Goal: Find specific page/section: Find specific page/section

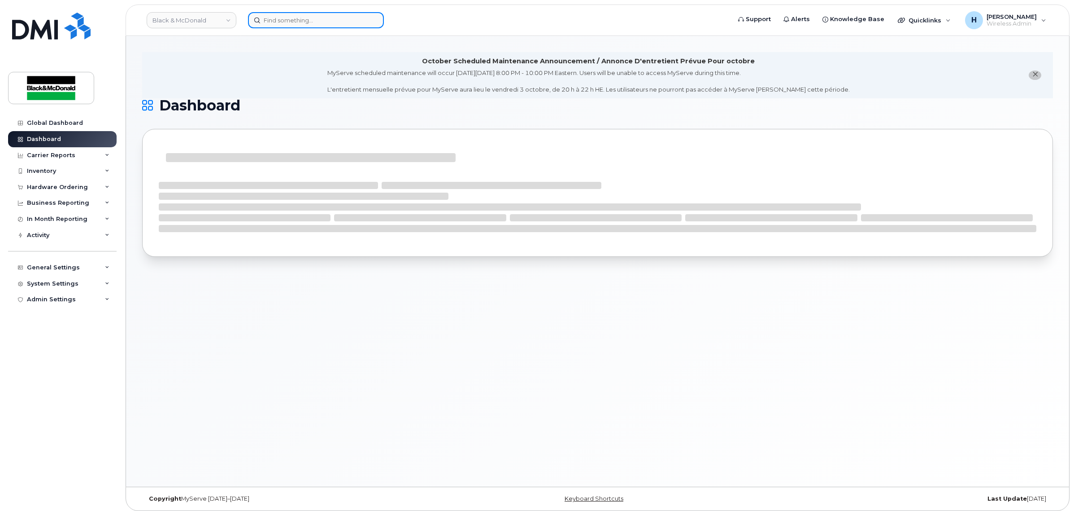
click at [306, 20] on input at bounding box center [316, 20] width 136 height 16
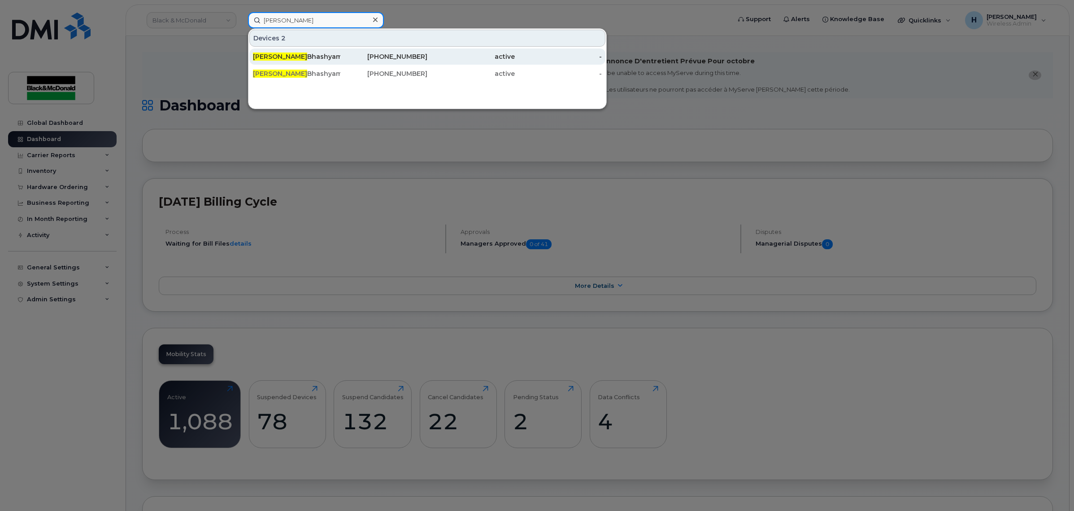
type input "[PERSON_NAME]"
click at [317, 61] on div "[PERSON_NAME]" at bounding box center [296, 56] width 87 height 16
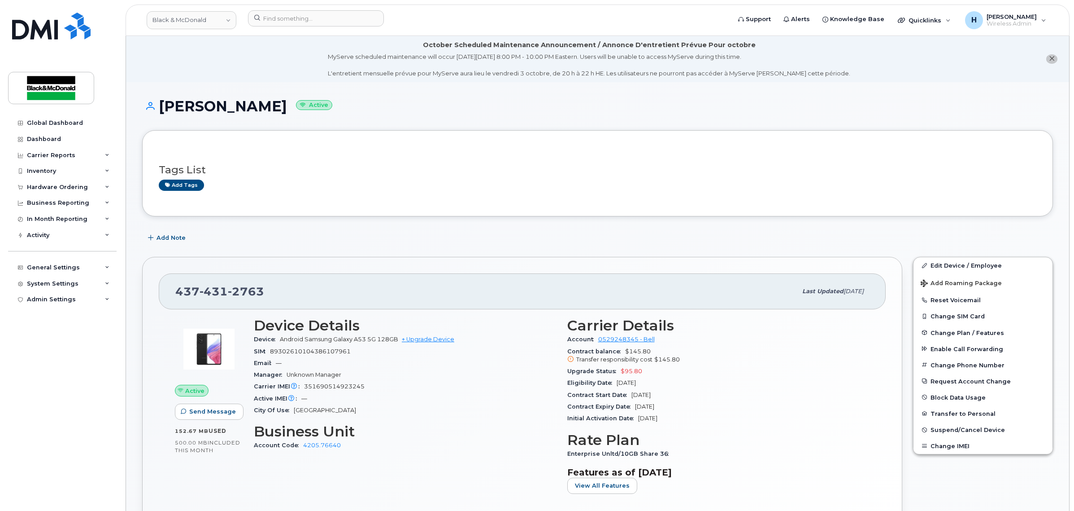
click at [312, 216] on div "Tags List Add tags" at bounding box center [597, 173] width 911 height 86
drag, startPoint x: 298, startPoint y: 9, endPoint x: 297, endPoint y: 23, distance: 13.9
click at [298, 9] on header "Black & [PERSON_NAME] Support Alerts Knowledge Base Quicklinks Suspend / Cancel…" at bounding box center [598, 19] width 944 height 31
click at [305, 14] on input at bounding box center [316, 18] width 136 height 16
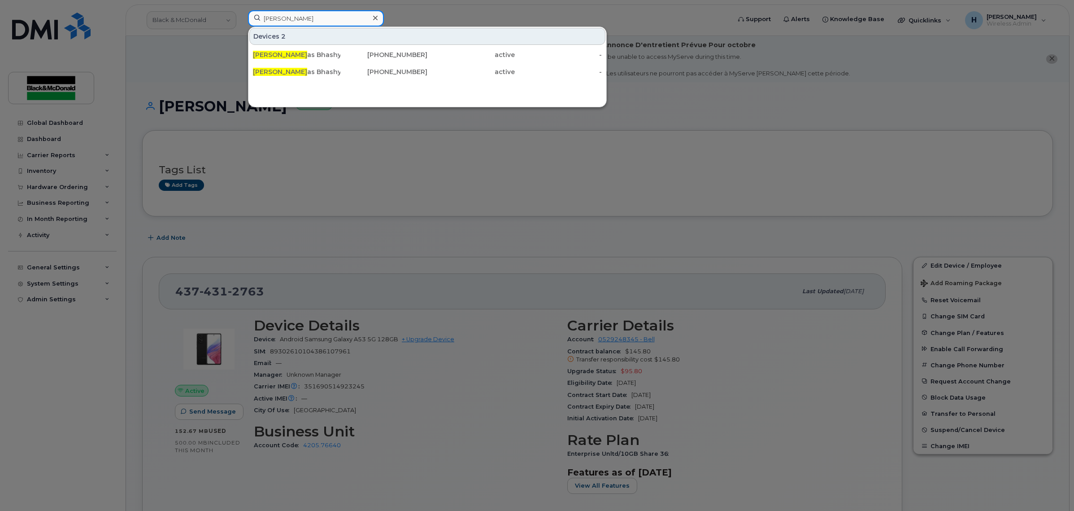
type input "[PERSON_NAME]"
click at [394, 253] on div at bounding box center [537, 255] width 1074 height 511
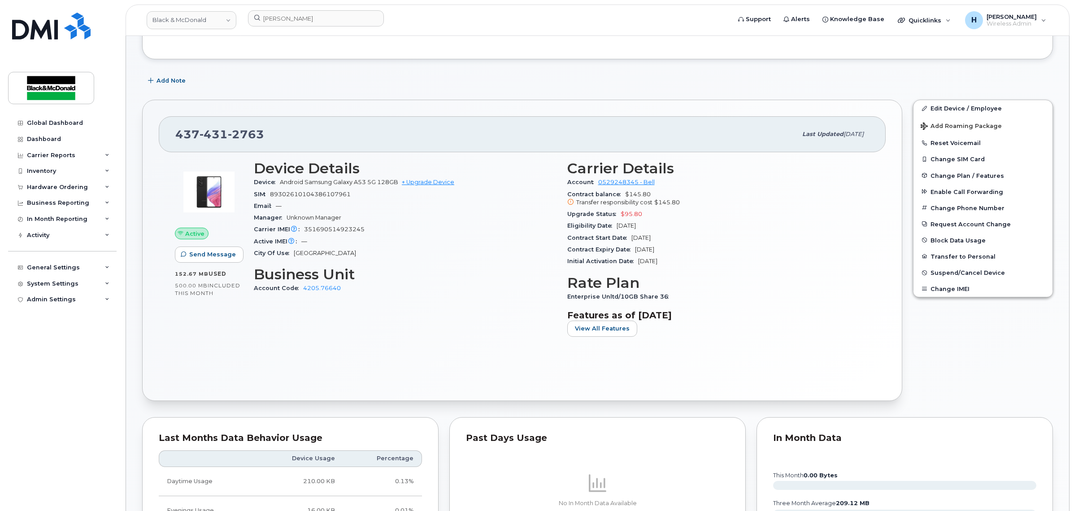
scroll to position [112, 0]
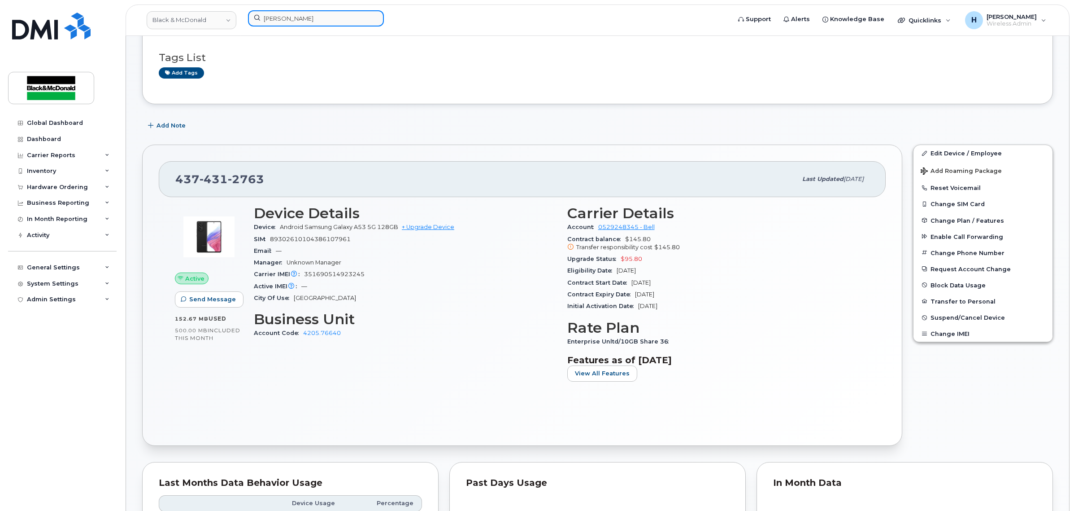
click at [319, 24] on input "[PERSON_NAME]" at bounding box center [316, 18] width 136 height 16
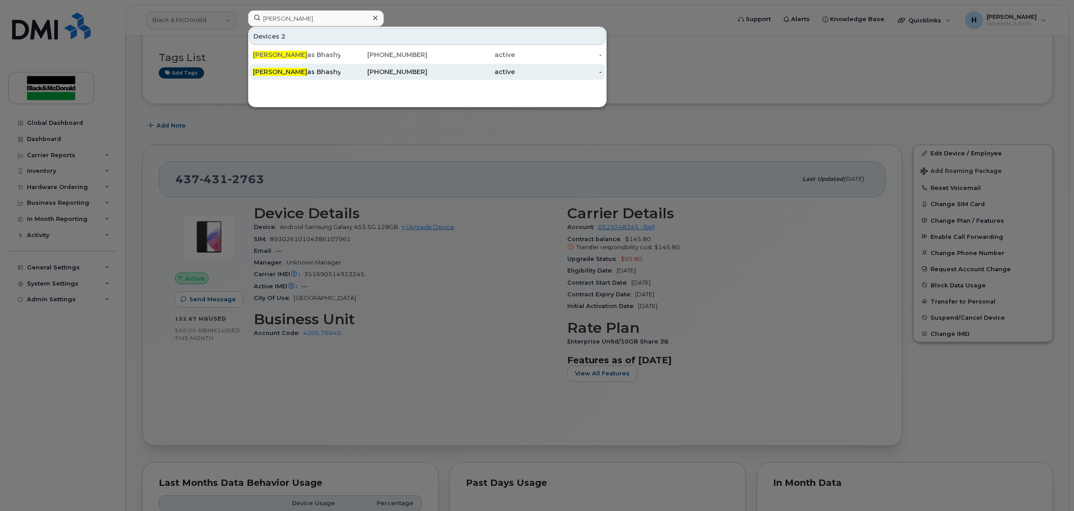
click at [320, 72] on div "[PERSON_NAME] as Bhashyam" at bounding box center [296, 71] width 87 height 9
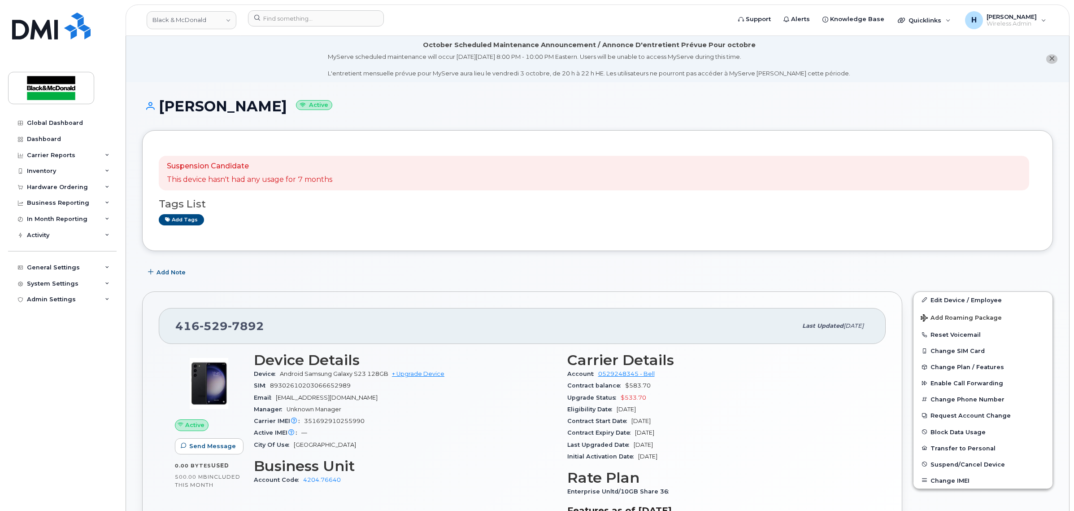
drag, startPoint x: 566, startPoint y: 188, endPoint x: 669, endPoint y: 194, distance: 103.4
click at [566, 188] on div "Suspension Candidate This device hasn't had any usage for 7 months" at bounding box center [594, 173] width 871 height 35
drag, startPoint x: 160, startPoint y: 105, endPoint x: 301, endPoint y: 95, distance: 141.2
copy h1 "[PERSON_NAME]"
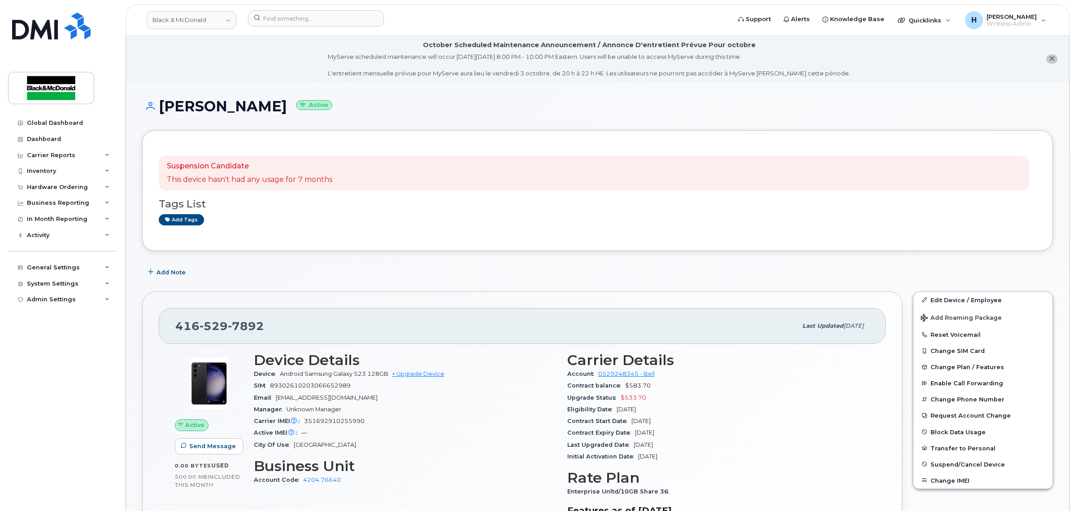
click at [498, 278] on div "Add Note" at bounding box center [597, 272] width 911 height 16
